Goal: Task Accomplishment & Management: Complete application form

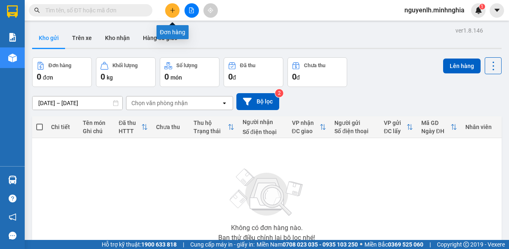
click at [175, 9] on icon "plus" at bounding box center [173, 10] width 6 height 6
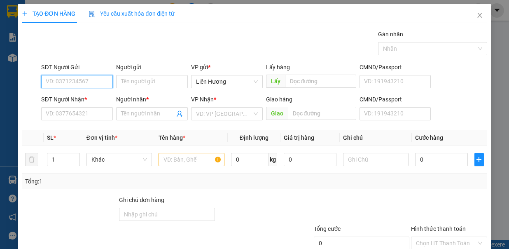
scroll to position [55, 0]
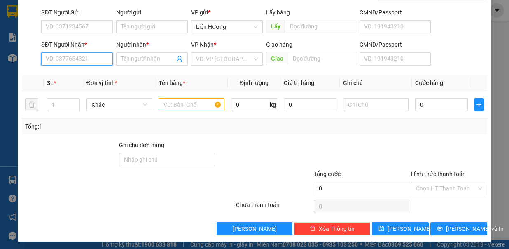
click at [90, 59] on input "SĐT Người Nhận *" at bounding box center [77, 58] width 72 height 13
click at [75, 74] on div "0582162817 - CHỪNG" at bounding box center [76, 74] width 61 height 9
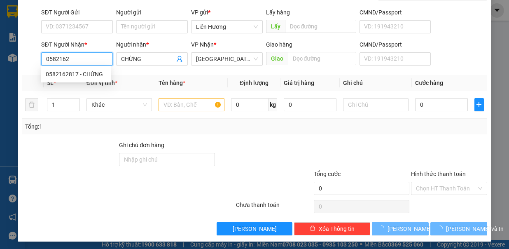
type input "0582162817"
type input "CHỪNG"
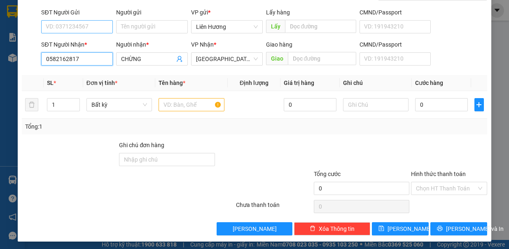
type input "0582162817"
click at [77, 27] on input "SĐT Người Gửi" at bounding box center [77, 26] width 72 height 13
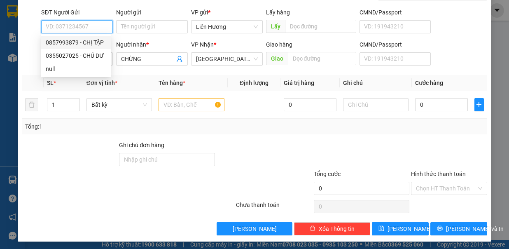
click at [79, 45] on div "0857993879 - CHỊ TẬP" at bounding box center [76, 42] width 61 height 9
type input "0857993879"
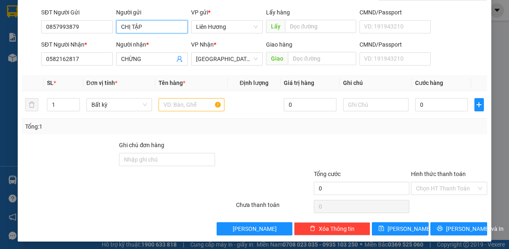
click at [160, 28] on input "CHỊ TẬP" at bounding box center [152, 26] width 72 height 13
type input "C"
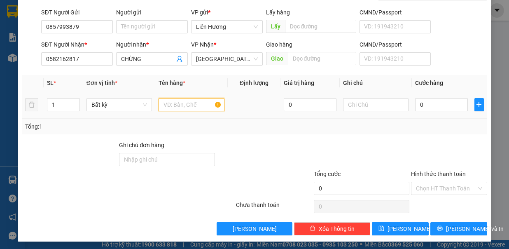
click at [173, 104] on input "text" at bounding box center [192, 104] width 66 height 13
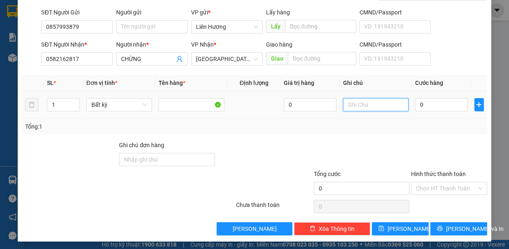
click at [352, 101] on input "text" at bounding box center [376, 104] width 66 height 13
click at [359, 104] on input "1 k" at bounding box center [376, 104] width 66 height 13
type input "1"
type input "1 KIỆN ĐỒ ĂN"
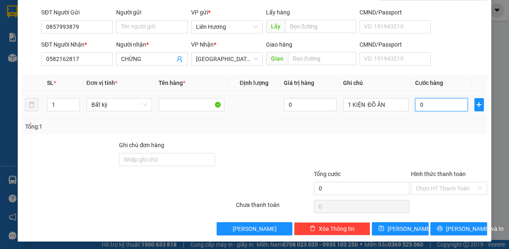
click at [426, 101] on input "0" at bounding box center [441, 104] width 53 height 13
type input "7"
type input "70"
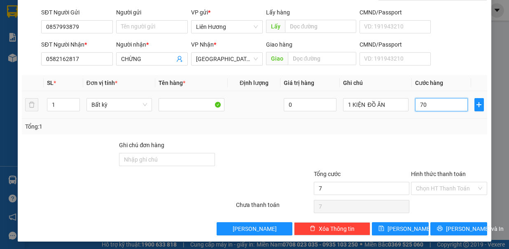
type input "70"
type input "70.000"
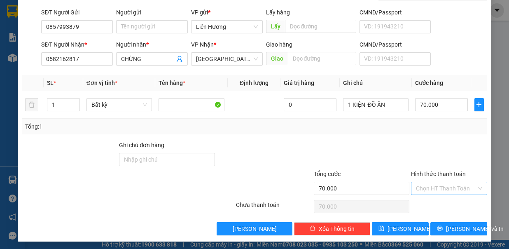
click at [423, 185] on input "Hình thức thanh toán" at bounding box center [446, 188] width 61 height 12
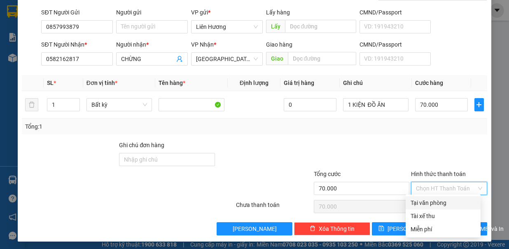
click at [425, 206] on div "Tại văn phòng" at bounding box center [443, 202] width 65 height 9
type input "0"
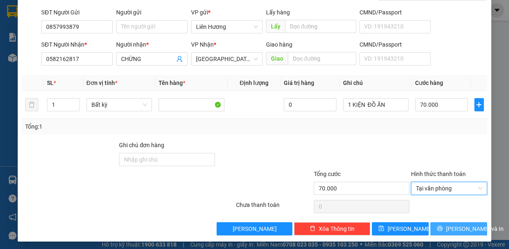
click at [446, 226] on span "Lưu và In" at bounding box center [475, 228] width 58 height 9
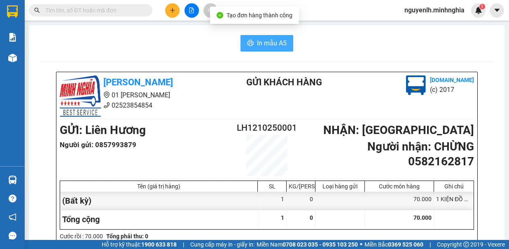
click at [277, 50] on button "In mẫu A5" at bounding box center [267, 43] width 53 height 16
click at [265, 44] on span "In mẫu A5" at bounding box center [272, 43] width 30 height 10
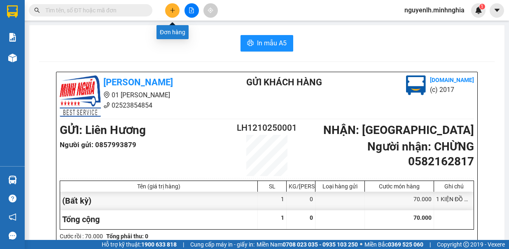
click at [171, 11] on icon "plus" at bounding box center [173, 10] width 6 height 6
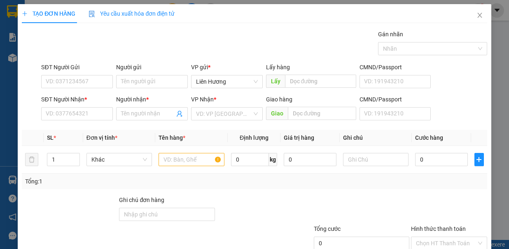
click at [60, 120] on div "SĐT Người Nhận * VD: 0377654321" at bounding box center [77, 109] width 72 height 29
click at [60, 112] on input "SĐT Người Nhận *" at bounding box center [77, 113] width 72 height 13
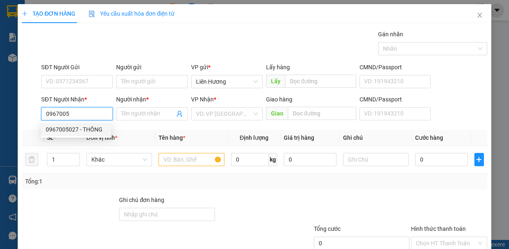
click at [66, 134] on div "0967005027 - THÔNG" at bounding box center [76, 129] width 70 height 13
type input "0967005027"
type input "THÔNG"
type input "NGÃ 3 DẦU GIÂY"
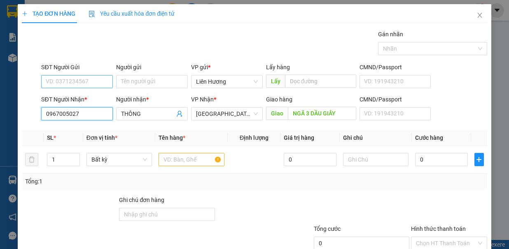
type input "0967005027"
click at [81, 81] on input "SĐT Người Gửi" at bounding box center [77, 81] width 72 height 13
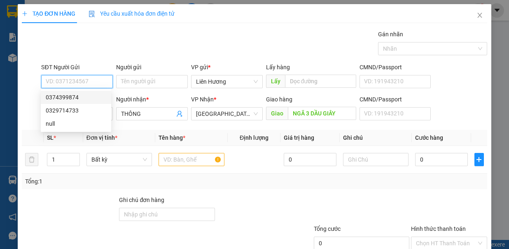
click at [76, 100] on div "0374399874" at bounding box center [76, 97] width 61 height 9
type input "0374399874"
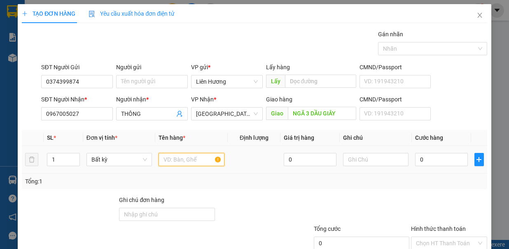
click at [172, 157] on input "text" at bounding box center [192, 159] width 66 height 13
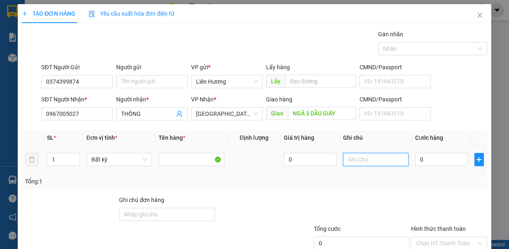
click at [356, 162] on input "text" at bounding box center [376, 159] width 66 height 13
type input "1 TH XỐP ĐỒ ĂN"
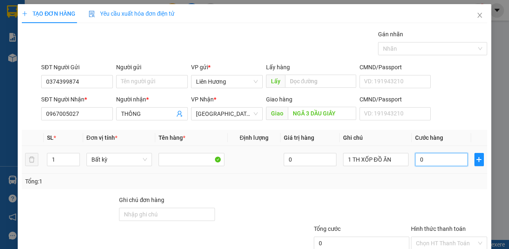
click at [425, 156] on input "0" at bounding box center [441, 159] width 53 height 13
type input "7"
type input "70"
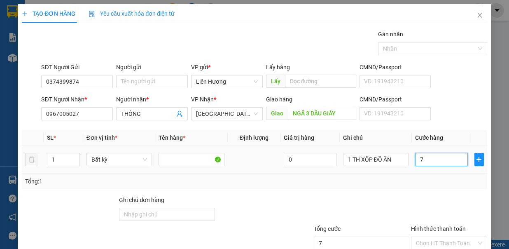
type input "70"
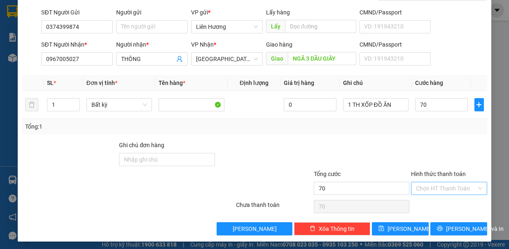
type input "70.000"
click at [426, 184] on input "Hình thức thanh toán" at bounding box center [446, 188] width 61 height 12
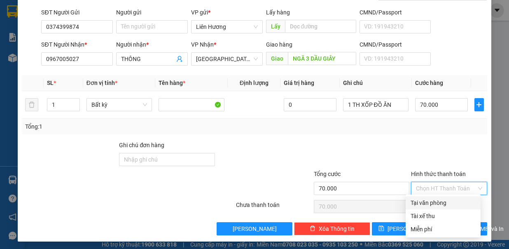
click at [429, 203] on div "Tại văn phòng" at bounding box center [443, 202] width 65 height 9
type input "0"
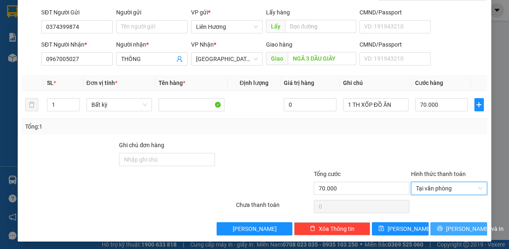
click at [452, 231] on button "Lưu và In" at bounding box center [459, 228] width 57 height 13
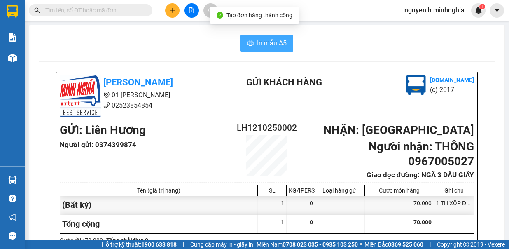
click at [270, 43] on span "In mẫu A5" at bounding box center [272, 43] width 30 height 10
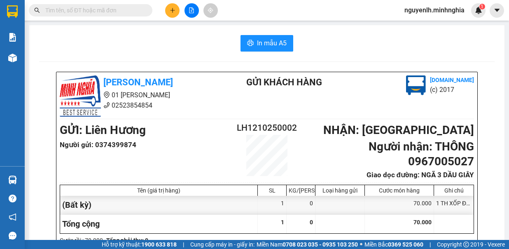
click at [178, 43] on div "In mẫu A5" at bounding box center [267, 43] width 456 height 16
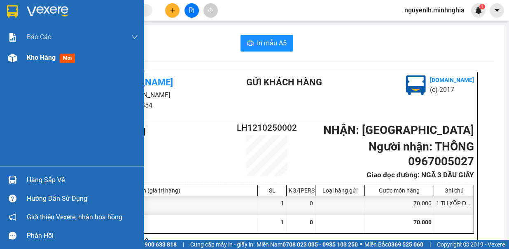
click at [66, 60] on span "mới" at bounding box center [67, 58] width 15 height 9
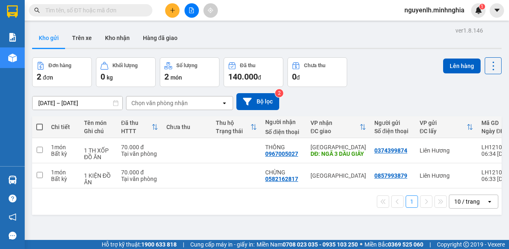
click at [39, 127] on span at bounding box center [39, 127] width 7 height 7
click at [40, 123] on input "checkbox" at bounding box center [40, 123] width 0 height 0
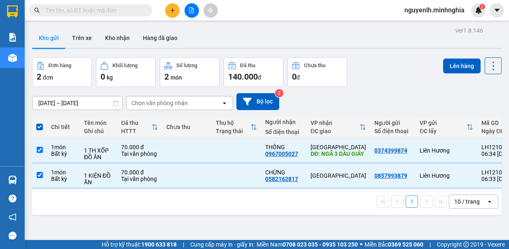
click at [455, 71] on button "Lên hàng" at bounding box center [461, 66] width 37 height 15
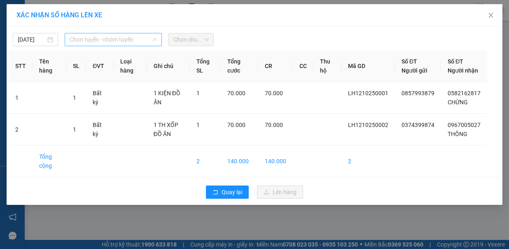
click at [114, 43] on span "Chọn tuyến - nhóm tuyến" at bounding box center [113, 39] width 87 height 12
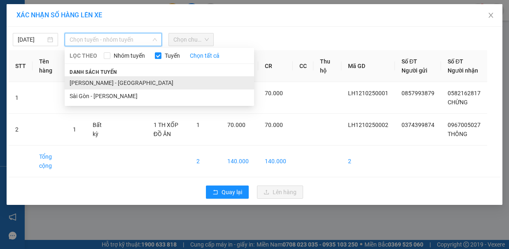
click at [101, 79] on li "Phan Rí - Sài Gòn" at bounding box center [160, 82] width 190 height 13
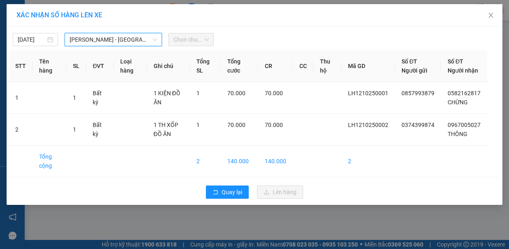
click at [183, 42] on span "Chọn chuyến" at bounding box center [190, 39] width 35 height 12
click at [191, 41] on span "Chọn chuyến" at bounding box center [190, 39] width 35 height 12
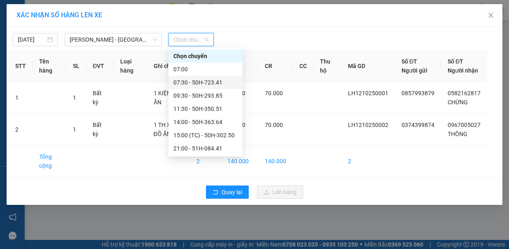
click at [194, 84] on div "07:30 - 50H-723.41" at bounding box center [205, 82] width 64 height 9
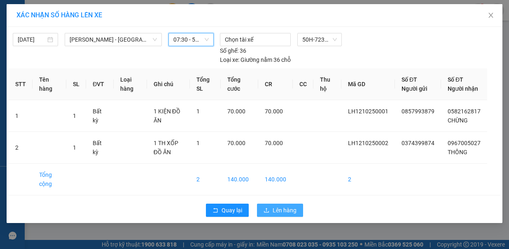
click at [281, 206] on span "Lên hàng" at bounding box center [285, 210] width 24 height 9
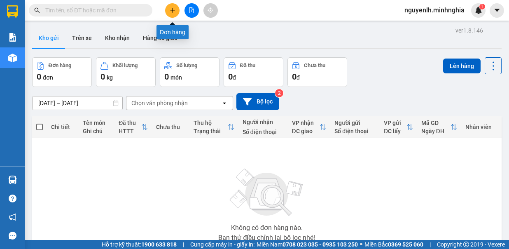
click at [169, 10] on button at bounding box center [172, 10] width 14 height 14
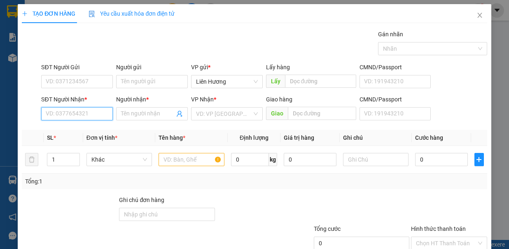
click at [89, 115] on input "SĐT Người Nhận *" at bounding box center [77, 113] width 72 height 13
click at [91, 111] on input "980" at bounding box center [77, 113] width 72 height 13
click at [86, 131] on div "0987352980 - NGỌC" at bounding box center [76, 129] width 61 height 9
type input "0987352980"
type input "NGỌC"
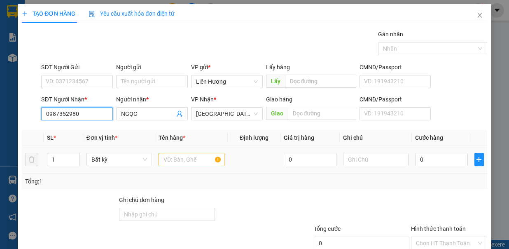
type input "0987352980"
click at [181, 161] on input "text" at bounding box center [192, 159] width 66 height 13
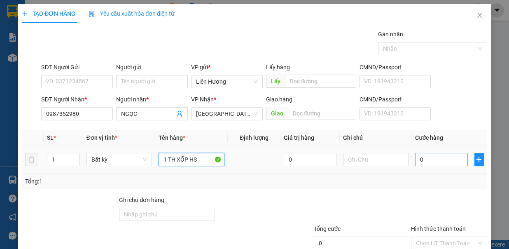
type input "1 TH XỐP HS"
click at [423, 158] on input "0" at bounding box center [441, 159] width 53 height 13
type input "8"
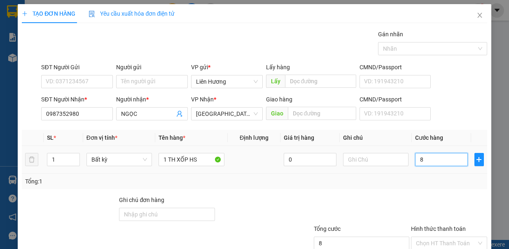
type input "80"
click at [444, 237] on input "Hình thức thanh toán" at bounding box center [446, 243] width 61 height 12
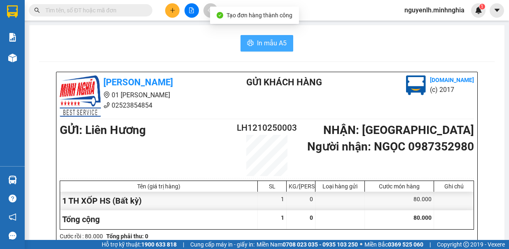
click at [267, 46] on span "In mẫu A5" at bounding box center [272, 43] width 30 height 10
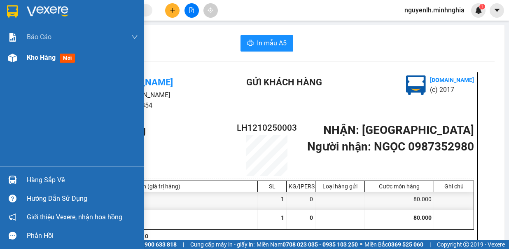
click at [71, 58] on span "mới" at bounding box center [67, 58] width 15 height 9
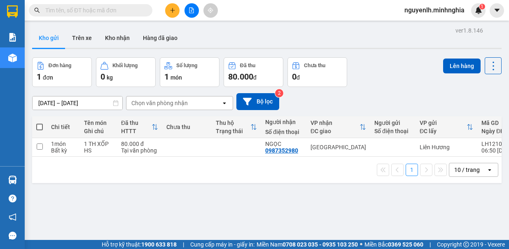
click at [39, 126] on span at bounding box center [39, 127] width 7 height 7
click at [40, 123] on input "checkbox" at bounding box center [40, 123] width 0 height 0
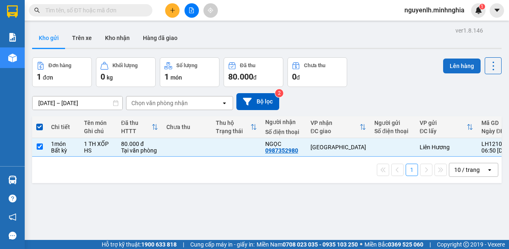
click at [455, 68] on button "Lên hàng" at bounding box center [461, 66] width 37 height 15
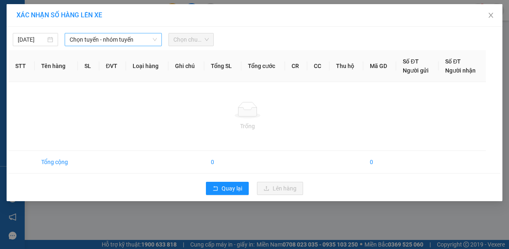
click at [96, 41] on span "Chọn tuyến - nhóm tuyến" at bounding box center [113, 39] width 87 height 12
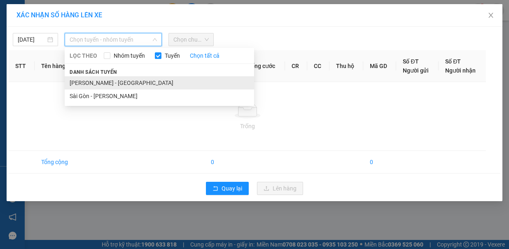
click at [86, 79] on li "Phan Rí - Sài Gòn" at bounding box center [160, 82] width 190 height 13
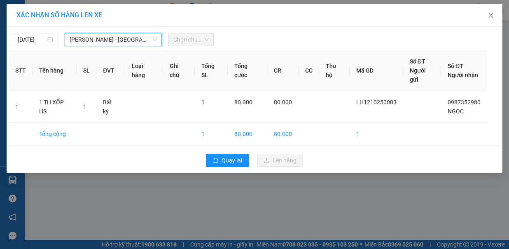
click at [185, 43] on span "Chọn chuyến" at bounding box center [190, 39] width 35 height 12
click at [198, 40] on span "Chọn chuyến" at bounding box center [190, 39] width 35 height 12
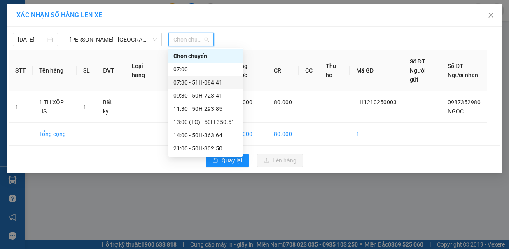
click at [189, 83] on div "07:30 - 51H-084.41" at bounding box center [205, 82] width 64 height 9
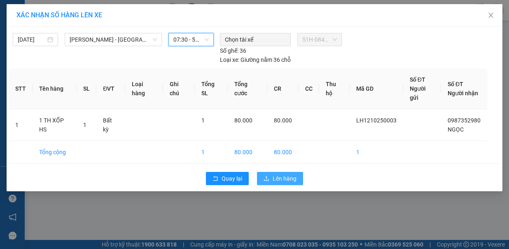
click at [283, 174] on span "Lên hàng" at bounding box center [285, 178] width 24 height 9
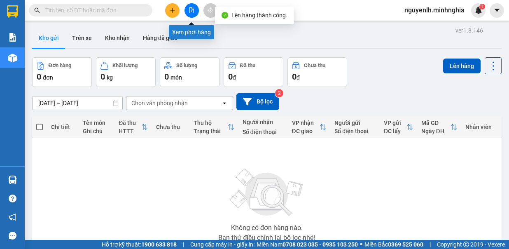
click at [190, 10] on icon "file-add" at bounding box center [192, 10] width 6 height 6
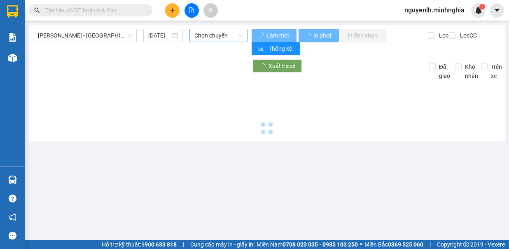
click at [219, 37] on span "Chọn chuyến" at bounding box center [218, 35] width 48 height 12
type input "12/10/2025"
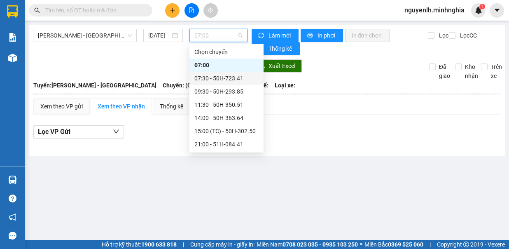
click at [216, 80] on div "07:30 - 50H-723.41" at bounding box center [226, 78] width 64 height 9
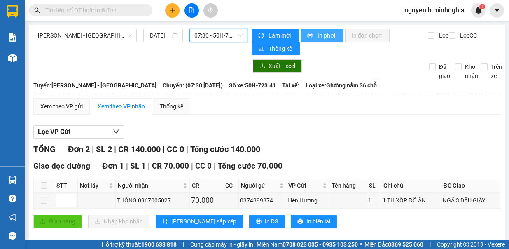
click at [320, 37] on span "In phơi" at bounding box center [327, 35] width 19 height 9
click at [104, 10] on input "text" at bounding box center [93, 10] width 97 height 9
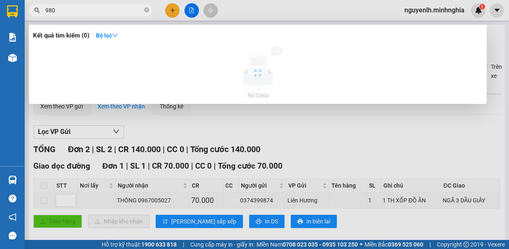
type input "980"
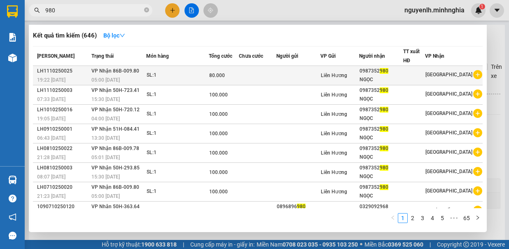
click at [372, 71] on div "0987352 980" at bounding box center [381, 71] width 43 height 9
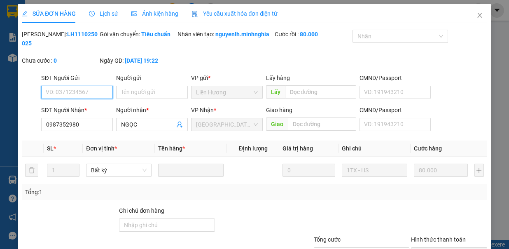
type input "0987352980"
type input "80.000"
click at [477, 14] on icon "close" at bounding box center [480, 15] width 7 height 7
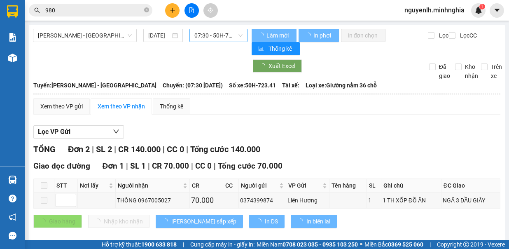
click at [218, 36] on span "07:30 - 50H-723.41" at bounding box center [218, 35] width 48 height 12
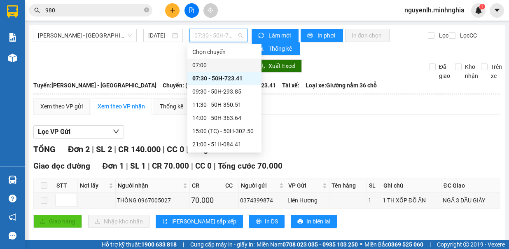
click at [95, 10] on input "980" at bounding box center [93, 10] width 97 height 9
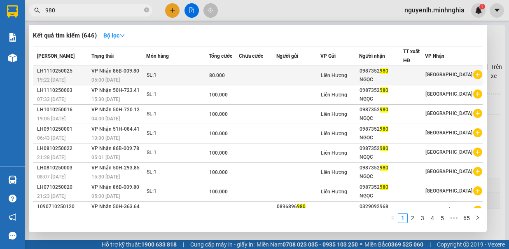
click at [276, 80] on td at bounding box center [257, 75] width 37 height 19
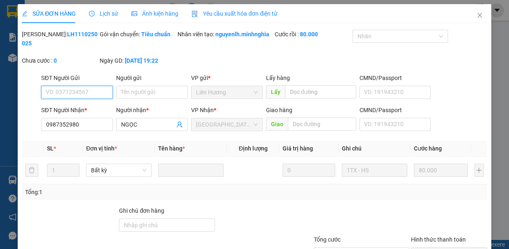
type input "0987352980"
type input "80.000"
click at [477, 14] on icon "close" at bounding box center [480, 15] width 7 height 7
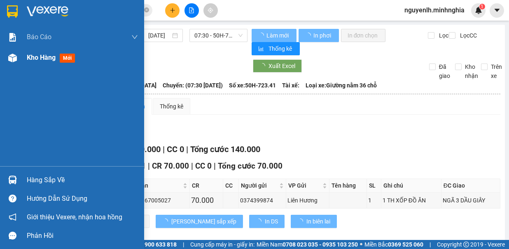
click at [63, 54] on span "mới" at bounding box center [67, 58] width 15 height 9
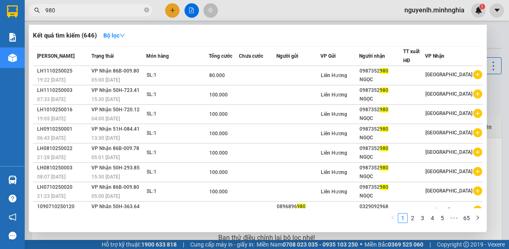
click at [94, 12] on input "980" at bounding box center [93, 10] width 97 height 9
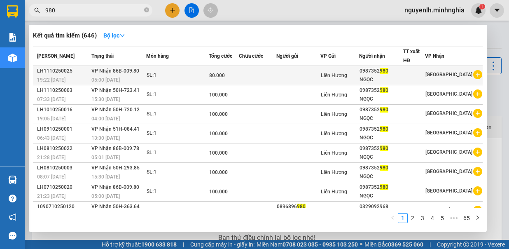
click at [195, 77] on div "SL: 1" at bounding box center [178, 75] width 62 height 9
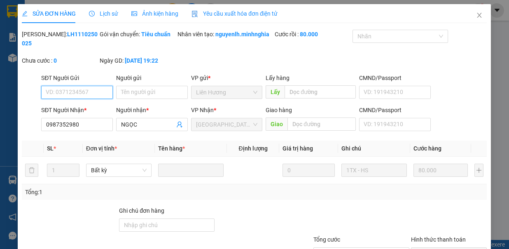
type input "0987352980"
type input "80.000"
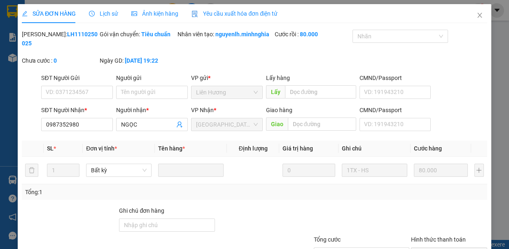
click at [104, 14] on span "Lịch sử" at bounding box center [103, 13] width 29 height 7
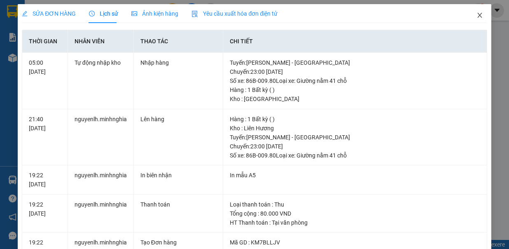
click at [477, 15] on icon "close" at bounding box center [480, 15] width 7 height 7
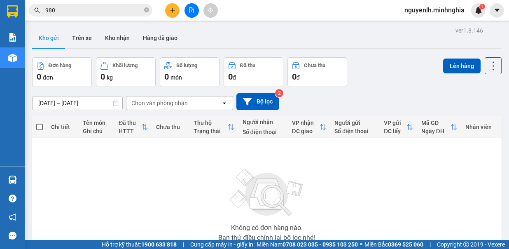
click at [97, 12] on input "980" at bounding box center [93, 10] width 97 height 9
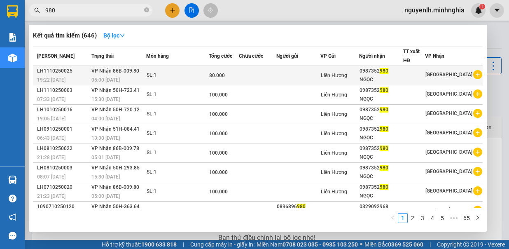
click at [341, 77] on span "Liên Hương" at bounding box center [334, 76] width 26 height 6
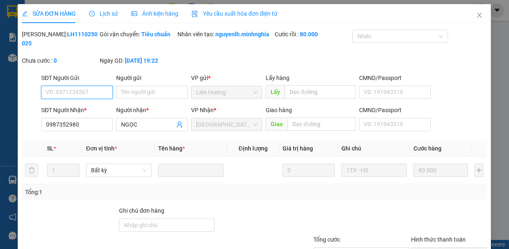
type input "0987352980"
type input "80.000"
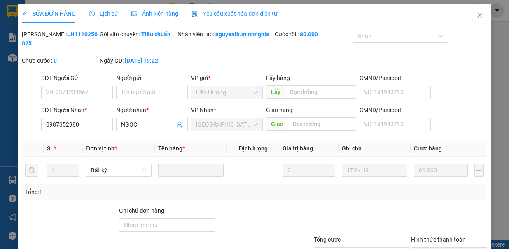
click at [109, 14] on span "Lịch sử" at bounding box center [103, 13] width 29 height 7
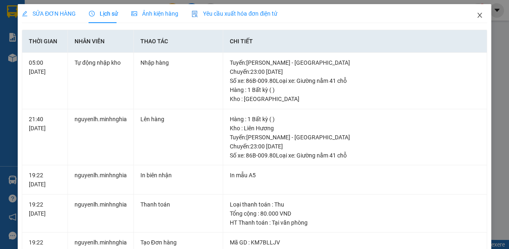
click at [478, 15] on icon "close" at bounding box center [480, 15] width 5 height 5
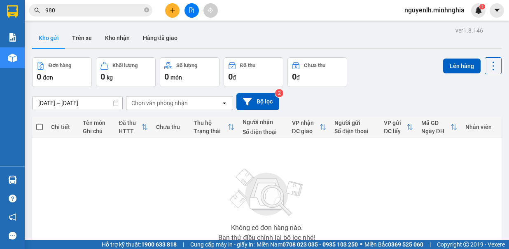
click at [69, 13] on input "980" at bounding box center [93, 10] width 97 height 9
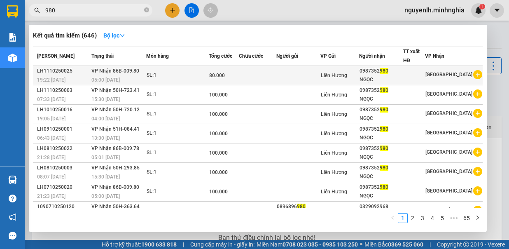
click at [308, 76] on td at bounding box center [298, 75] width 44 height 19
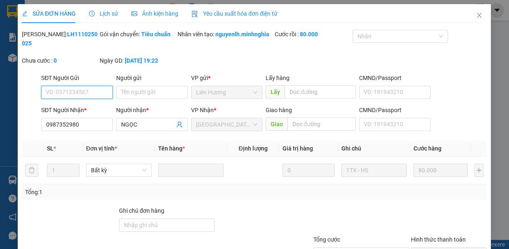
type input "0987352980"
type input "80.000"
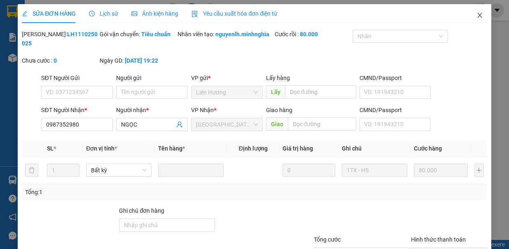
click at [477, 12] on icon "close" at bounding box center [480, 15] width 7 height 7
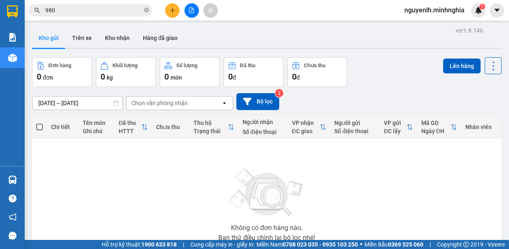
click at [191, 14] on button at bounding box center [192, 10] width 14 height 14
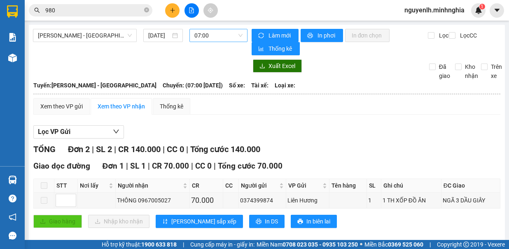
click at [203, 41] on span "07:00" at bounding box center [218, 35] width 48 height 12
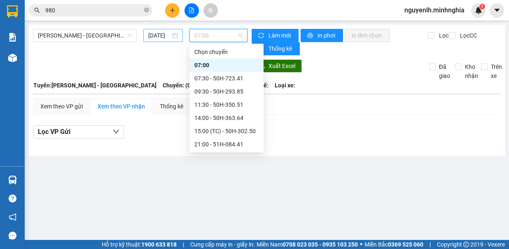
click at [166, 36] on input "12/10/2025" at bounding box center [159, 35] width 22 height 9
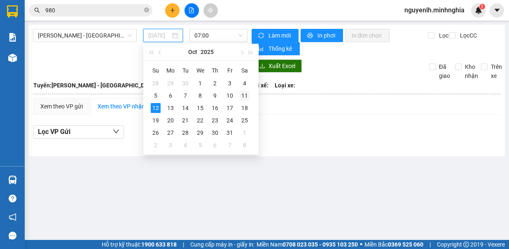
click at [238, 93] on td "11" at bounding box center [244, 95] width 15 height 12
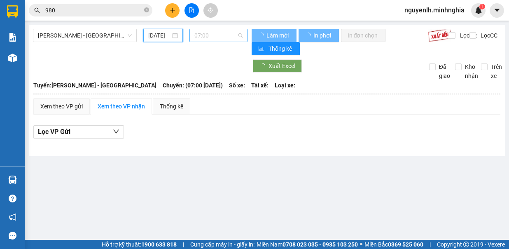
type input "11/10/2025"
click at [221, 40] on span "07:00" at bounding box center [218, 35] width 48 height 12
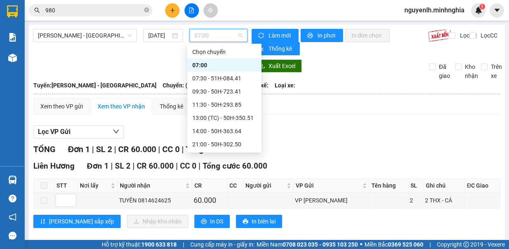
click at [209, 66] on div "07:00" at bounding box center [224, 65] width 64 height 9
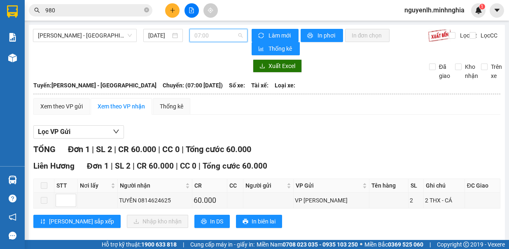
drag, startPoint x: 218, startPoint y: 30, endPoint x: 225, endPoint y: 58, distance: 28.4
click at [219, 33] on span "07:00" at bounding box center [218, 35] width 48 height 12
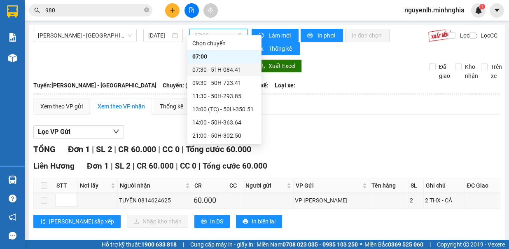
click at [229, 74] on div "07:30 - 51H-084.41" at bounding box center [224, 69] width 64 height 9
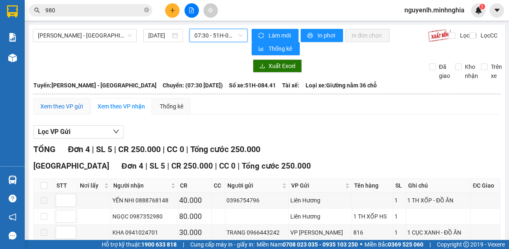
click at [69, 102] on div "Xem theo VP gửi" at bounding box center [61, 106] width 42 height 9
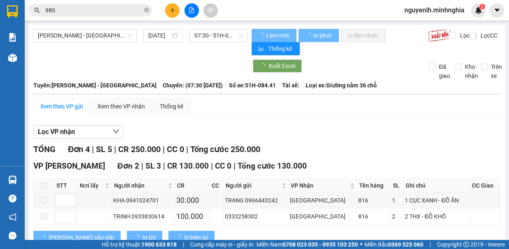
click at [44, 213] on span at bounding box center [44, 216] width 7 height 7
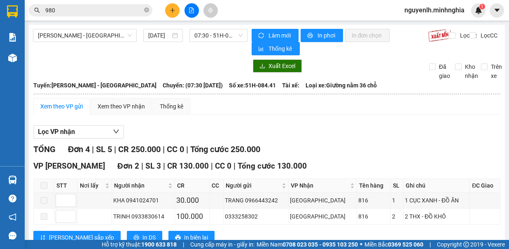
checkbox input "true"
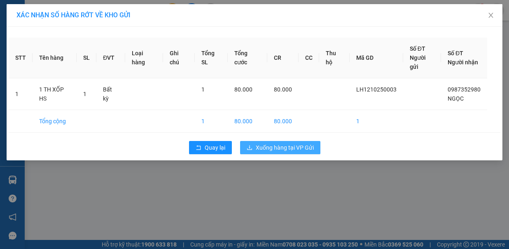
click at [265, 148] on span "Xuống hàng tại VP Gửi" at bounding box center [285, 147] width 58 height 9
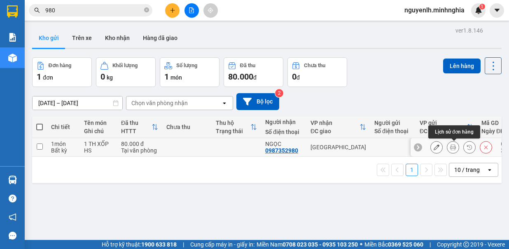
click at [467, 147] on icon at bounding box center [470, 147] width 6 height 6
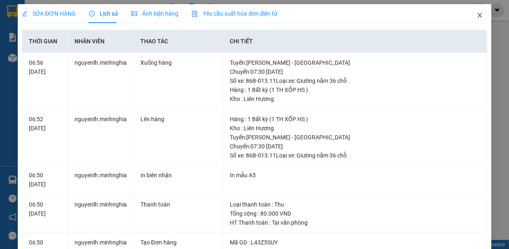
click at [477, 14] on icon "close" at bounding box center [480, 15] width 7 height 7
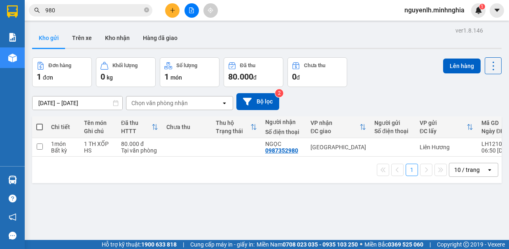
click at [42, 127] on span at bounding box center [39, 127] width 7 height 7
click at [40, 123] on input "checkbox" at bounding box center [40, 123] width 0 height 0
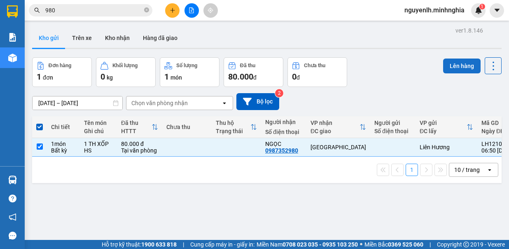
click at [463, 68] on button "Lên hàng" at bounding box center [461, 66] width 37 height 15
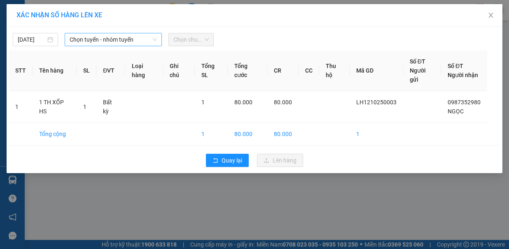
click at [98, 40] on span "Chọn tuyến - nhóm tuyến" at bounding box center [113, 39] width 87 height 12
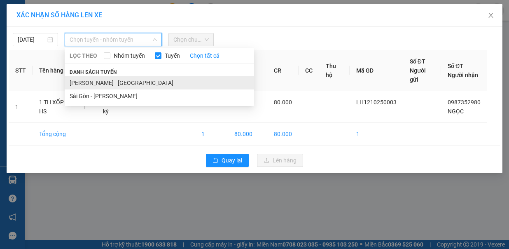
click at [88, 76] on li "Phan Rí - Sài Gòn" at bounding box center [160, 82] width 190 height 13
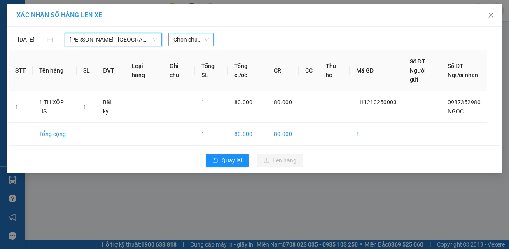
click at [197, 37] on span "Chọn chuyến" at bounding box center [190, 39] width 35 height 12
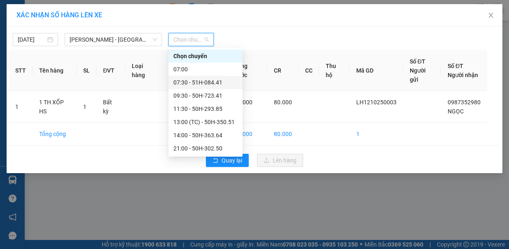
click at [186, 86] on div "07:30 - 51H-084.41" at bounding box center [205, 82] width 64 height 9
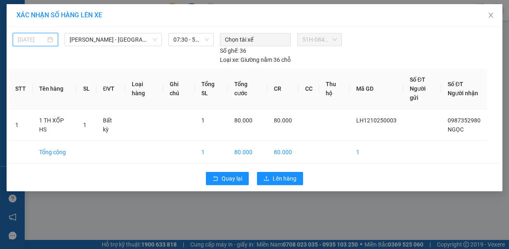
click at [36, 41] on input "30/09/2025" at bounding box center [32, 39] width 28 height 9
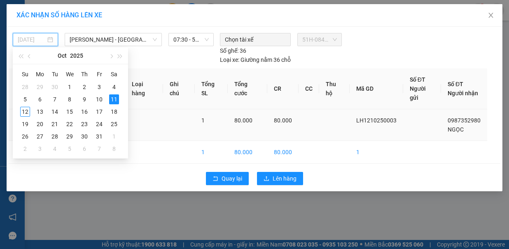
click at [25, 112] on div "12" at bounding box center [25, 112] width 10 height 10
type input "11/10/2025"
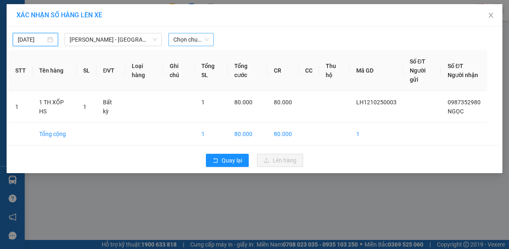
click at [190, 38] on span "Chọn chuyến" at bounding box center [190, 39] width 35 height 12
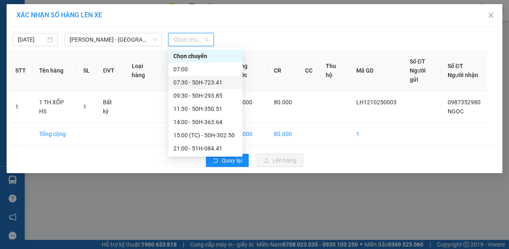
click at [187, 83] on div "07:30 - 50H-723.41" at bounding box center [205, 82] width 64 height 9
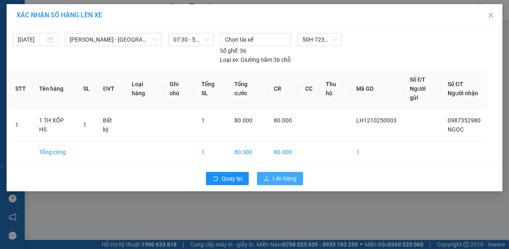
click at [276, 174] on span "Lên hàng" at bounding box center [285, 178] width 24 height 9
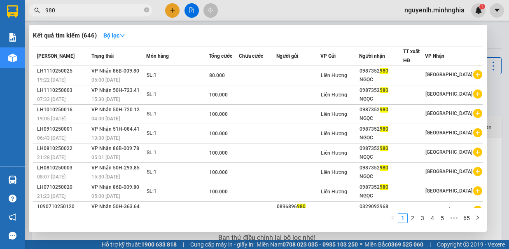
click at [77, 15] on span "980" at bounding box center [91, 10] width 124 height 12
click at [71, 12] on input "980" at bounding box center [93, 10] width 97 height 9
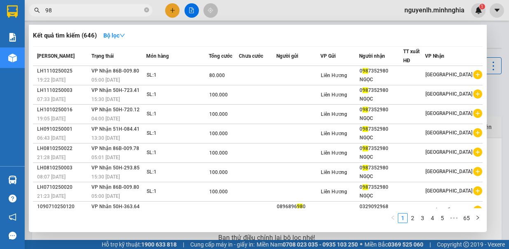
type input "9"
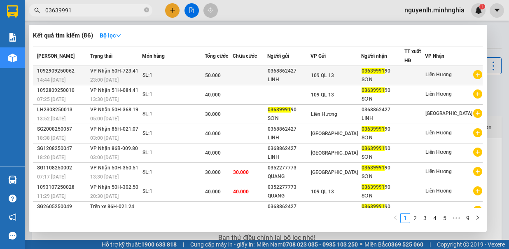
type input "03639991"
click at [404, 75] on div "SƠN" at bounding box center [383, 79] width 42 height 9
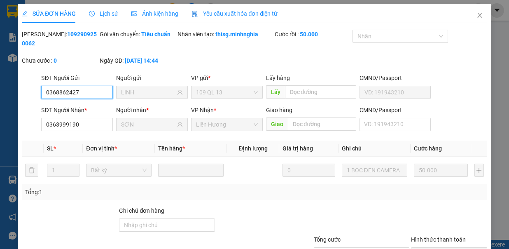
type input "0368862427"
type input "LINH"
type input "0363999190"
type input "SƠN"
type input "50.000"
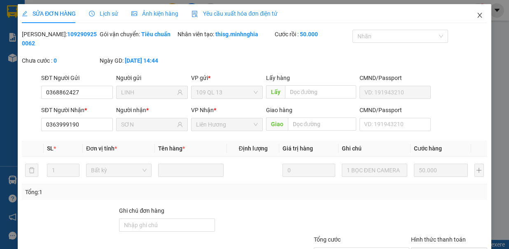
click at [477, 14] on icon "close" at bounding box center [480, 15] width 7 height 7
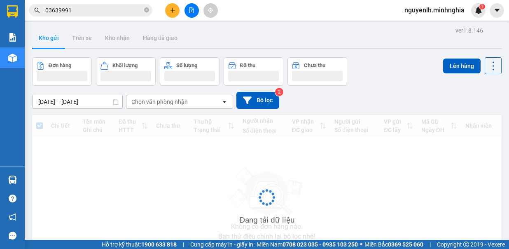
click at [92, 9] on input "03639991" at bounding box center [93, 10] width 97 height 9
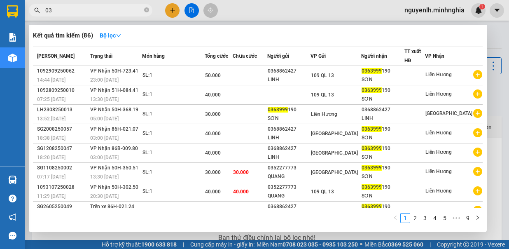
type input "0"
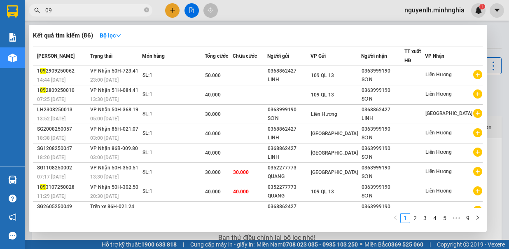
type input "0"
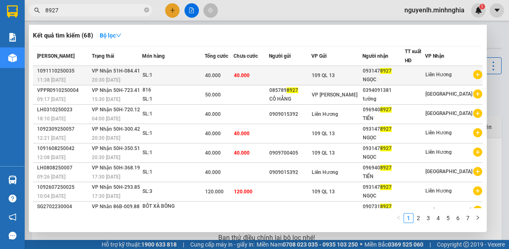
type input "8927"
click at [375, 76] on div "NGỌC" at bounding box center [384, 79] width 42 height 9
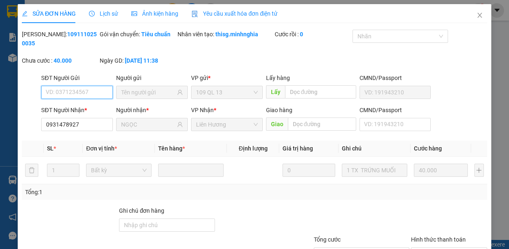
type input "0931478927"
type input "NGỌC"
type input "40.000"
click at [477, 12] on span "close" at bounding box center [480, 15] width 7 height 7
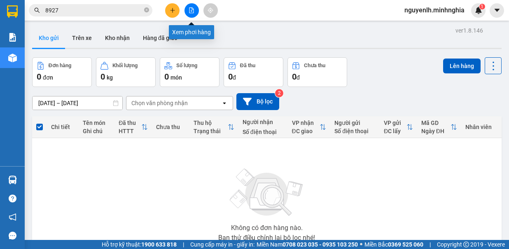
click at [192, 14] on button at bounding box center [192, 10] width 14 height 14
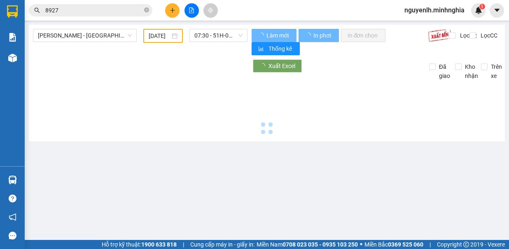
type input "12/10/2025"
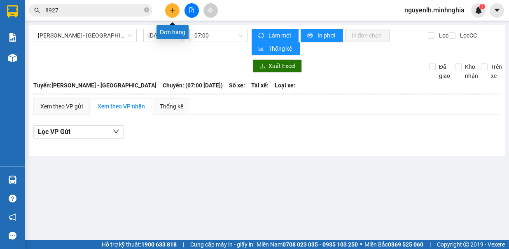
click at [173, 8] on icon "plus" at bounding box center [173, 10] width 6 height 6
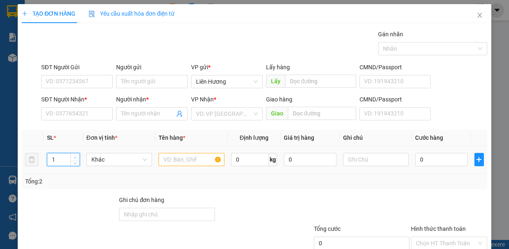
type input "2"
click at [74, 157] on icon "up" at bounding box center [75, 157] width 3 height 3
click at [171, 160] on input "text" at bounding box center [192, 159] width 66 height 13
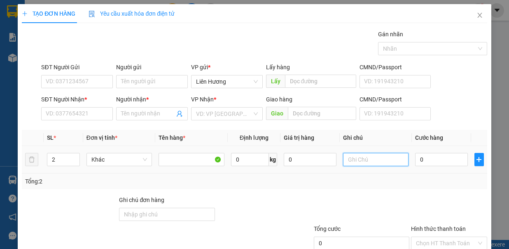
click at [359, 159] on input "text" at bounding box center [376, 159] width 66 height 13
type input "T"
click at [354, 157] on input "2" at bounding box center [376, 159] width 66 height 13
type input "2 TH GIẤY NHO"
click at [424, 162] on input "0" at bounding box center [441, 159] width 53 height 13
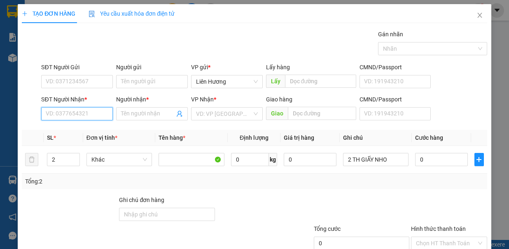
click at [77, 113] on input "SĐT Người Nhận *" at bounding box center [77, 113] width 72 height 13
click at [86, 115] on input "SĐT Người Nhận *" at bounding box center [77, 113] width 72 height 13
click at [73, 129] on div "0366099558 - MINH" at bounding box center [76, 129] width 61 height 9
type input "0366099558"
type input "MINH"
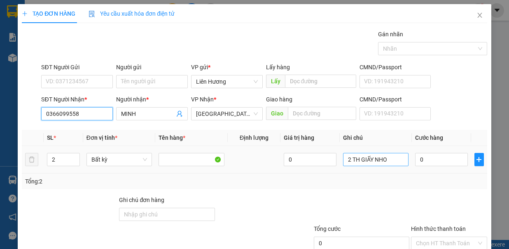
type input "0366099558"
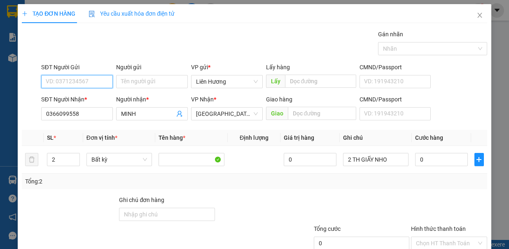
click at [95, 83] on input "SĐT Người Gửi" at bounding box center [77, 81] width 72 height 13
click at [73, 99] on div "0367791977 - HUNG" at bounding box center [76, 97] width 61 height 9
type input "0367791977"
type input "HUNG"
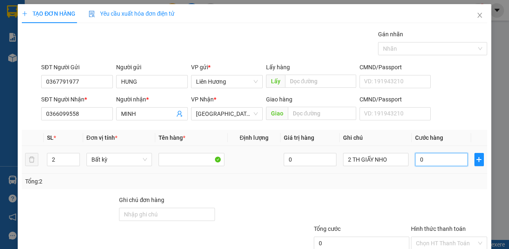
click at [432, 161] on input "0" at bounding box center [441, 159] width 53 height 13
type input "6"
type input "60"
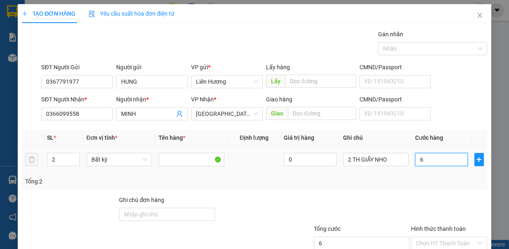
type input "60"
type input "60.000"
click at [433, 237] on input "Hình thức thanh toán" at bounding box center [446, 243] width 61 height 12
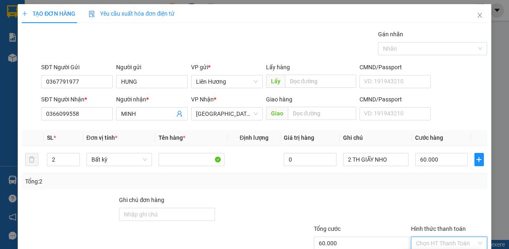
type input "0"
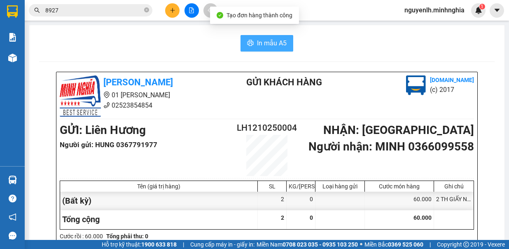
click at [269, 46] on span "In mẫu A5" at bounding box center [272, 43] width 30 height 10
